Goal: Entertainment & Leisure: Consume media (video, audio)

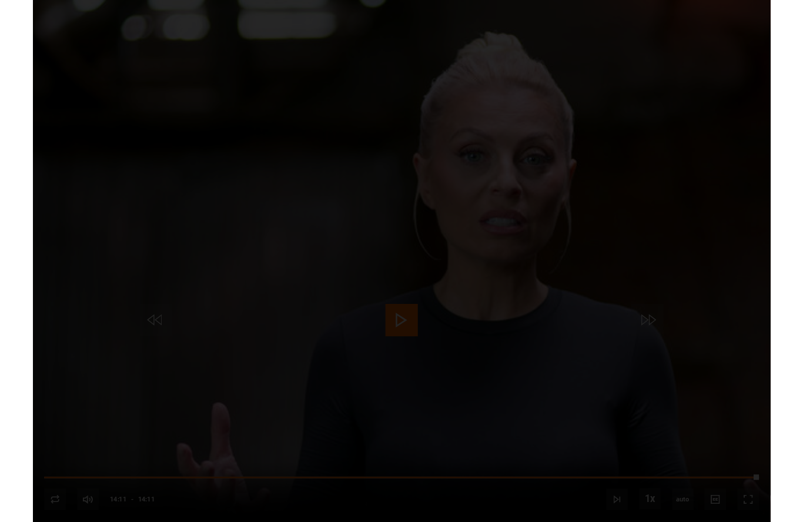
scroll to position [579, 0]
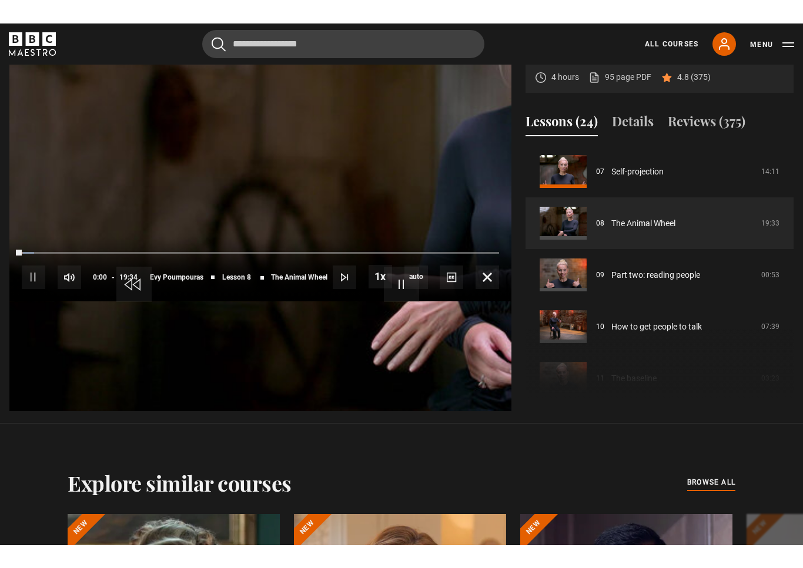
scroll to position [14, 0]
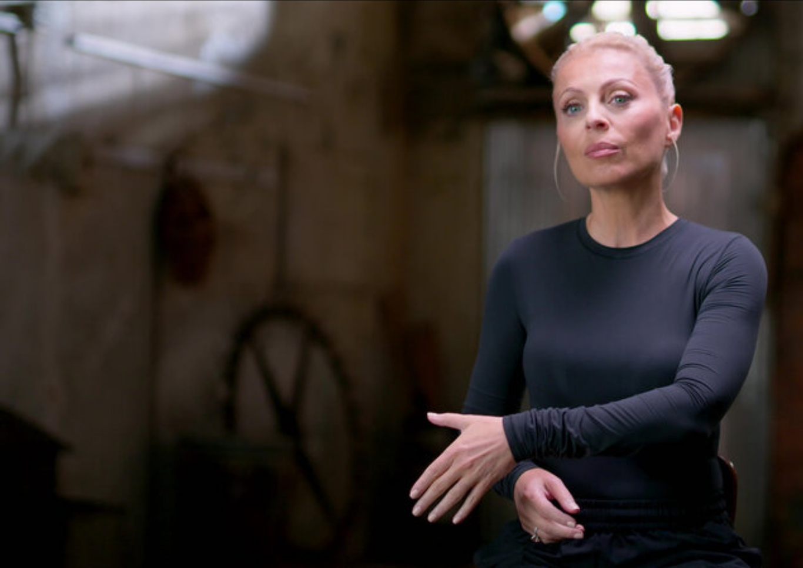
click at [306, 222] on video-js "Video Player is loading. Play Lesson The Animal Wheel 10s Skip Back 10 seconds …" at bounding box center [401, 284] width 803 height 568
click at [331, 283] on video-js "Video Player is loading. Play Lesson The Animal Wheel 10s Skip Back 10 seconds …" at bounding box center [401, 284] width 803 height 568
